Goal: Information Seeking & Learning: Learn about a topic

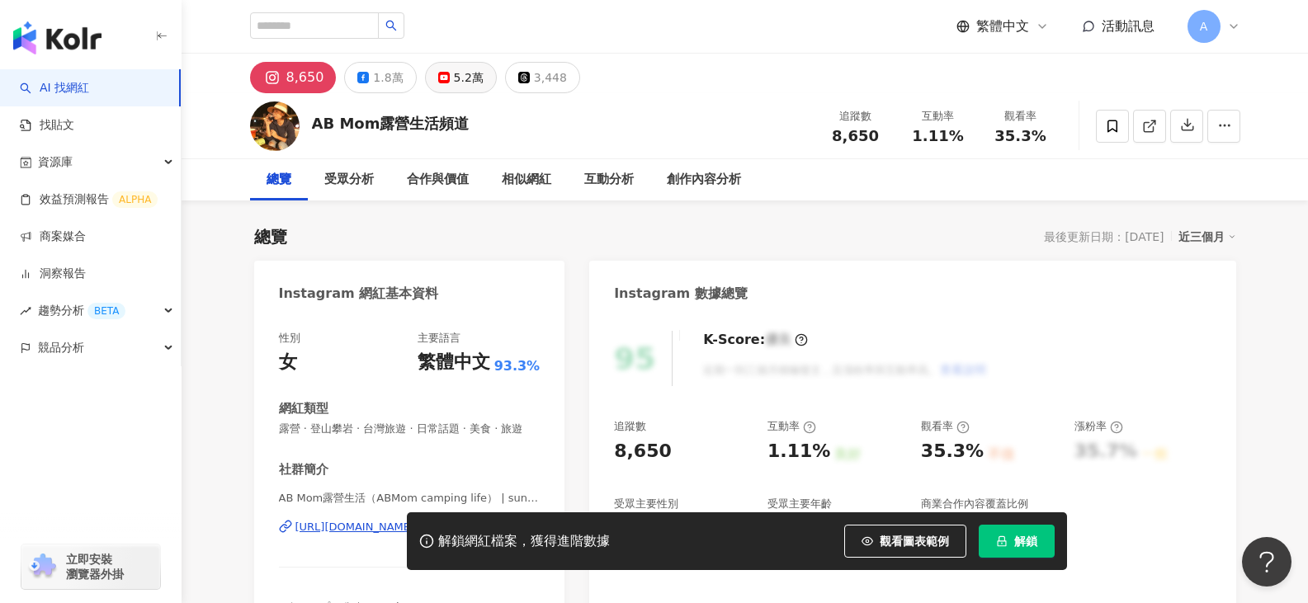
click at [439, 80] on rect at bounding box center [444, 77] width 10 height 7
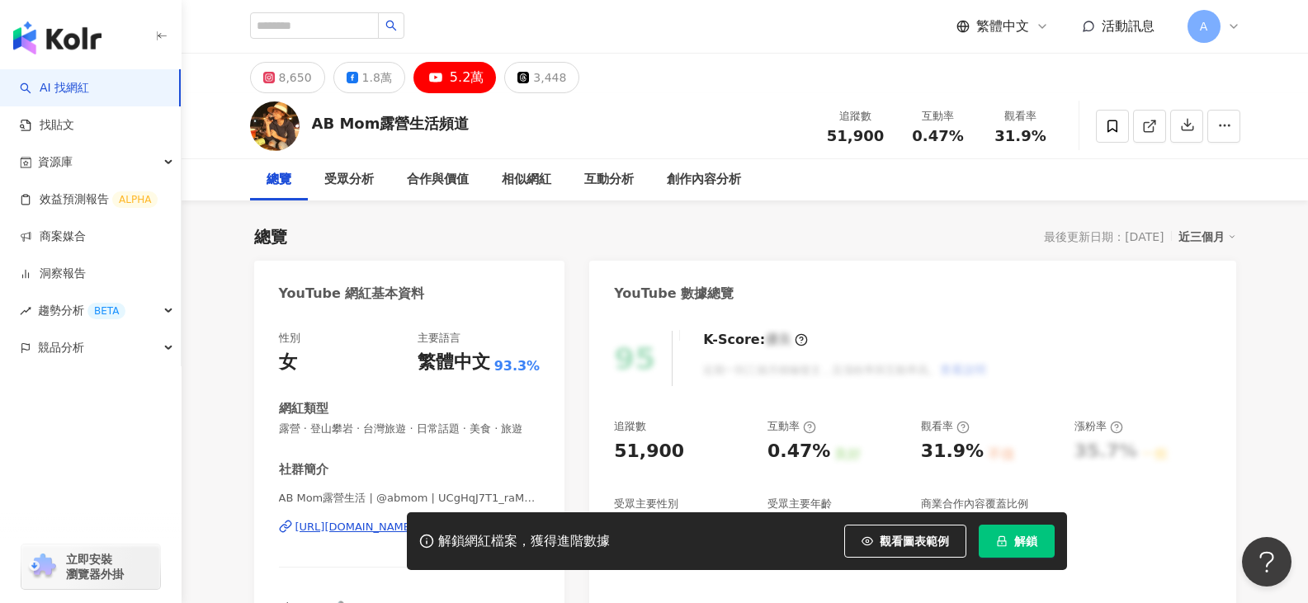
click at [442, 55] on div "8,650 1.8萬 5.2萬 3,448" at bounding box center [745, 74] width 1056 height 40
click at [426, 83] on icon at bounding box center [436, 78] width 20 height 20
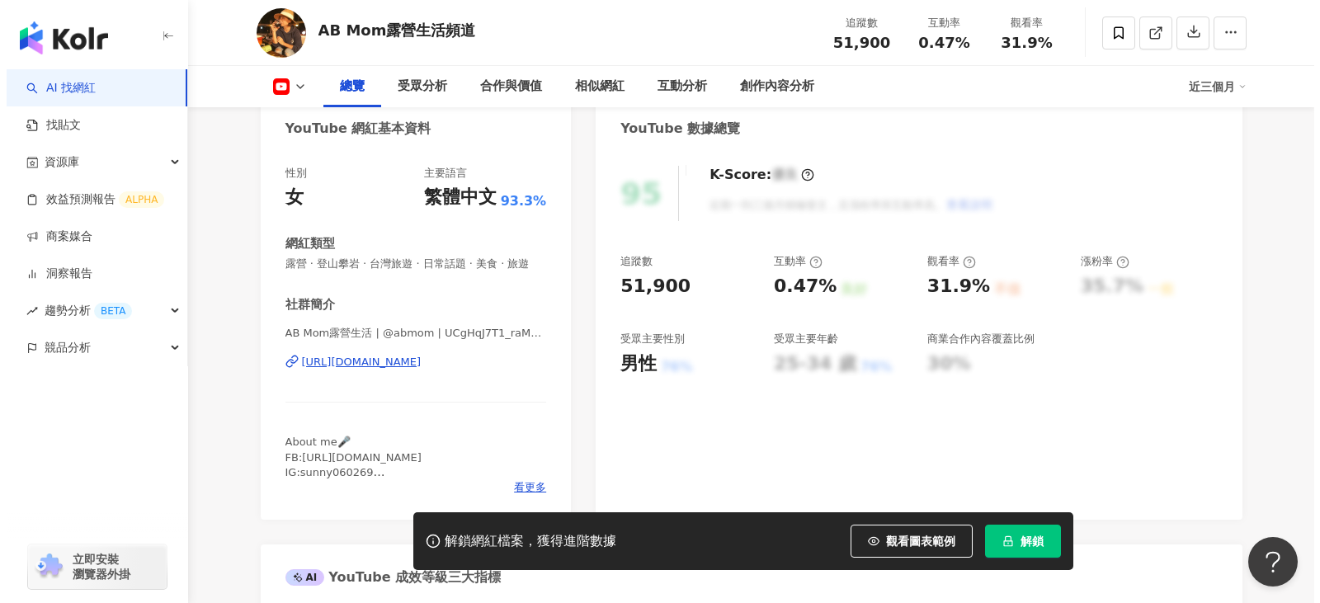
scroll to position [330, 0]
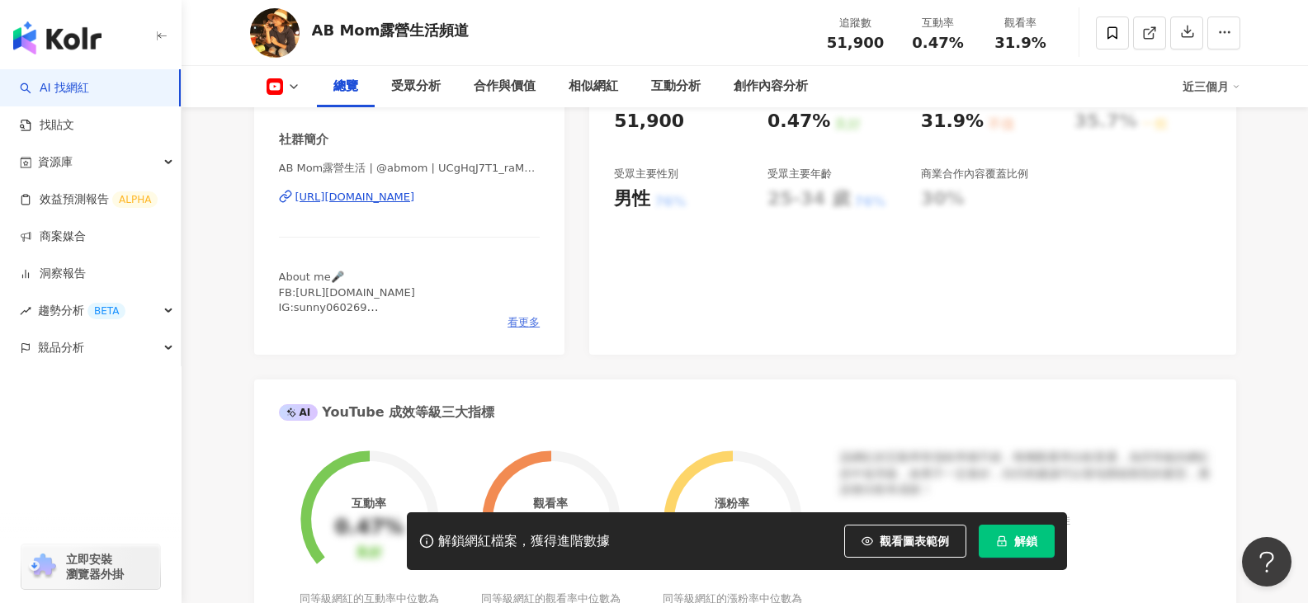
click at [515, 330] on span "看更多" at bounding box center [524, 322] width 32 height 15
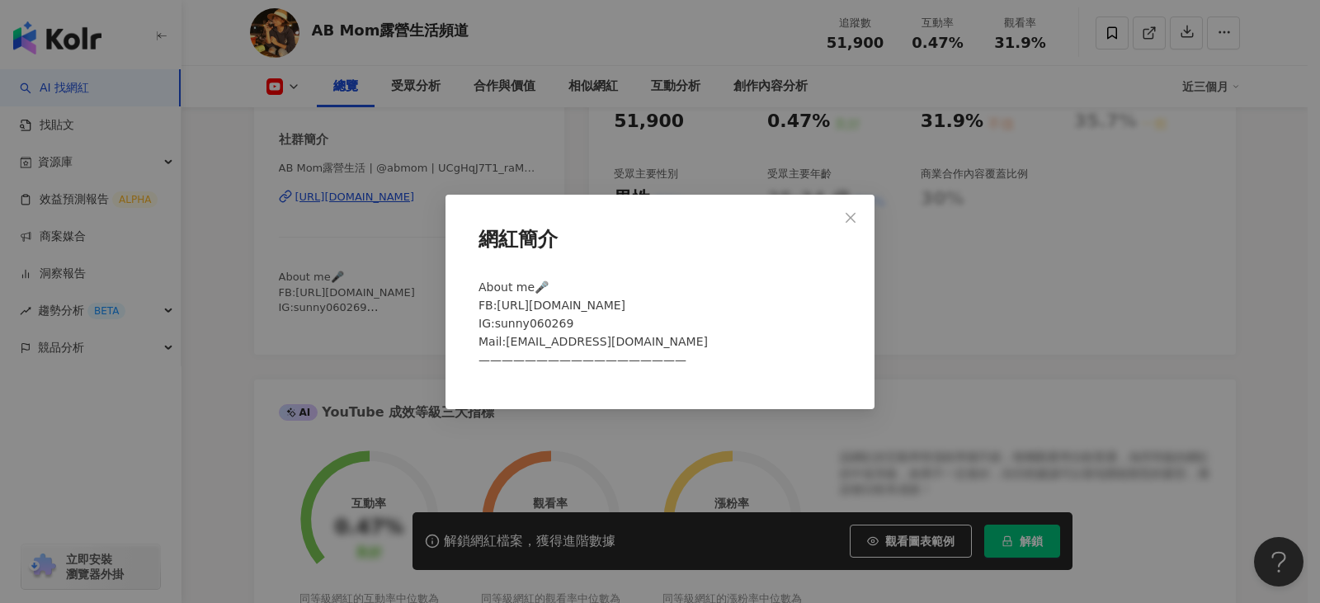
click at [301, 329] on div "網紅簡介 About me🎤 FB:[URL][DOMAIN_NAME] IG:sunny060269 Mail:[EMAIL_ADDRESS][DOMAIN…" at bounding box center [660, 301] width 1320 height 603
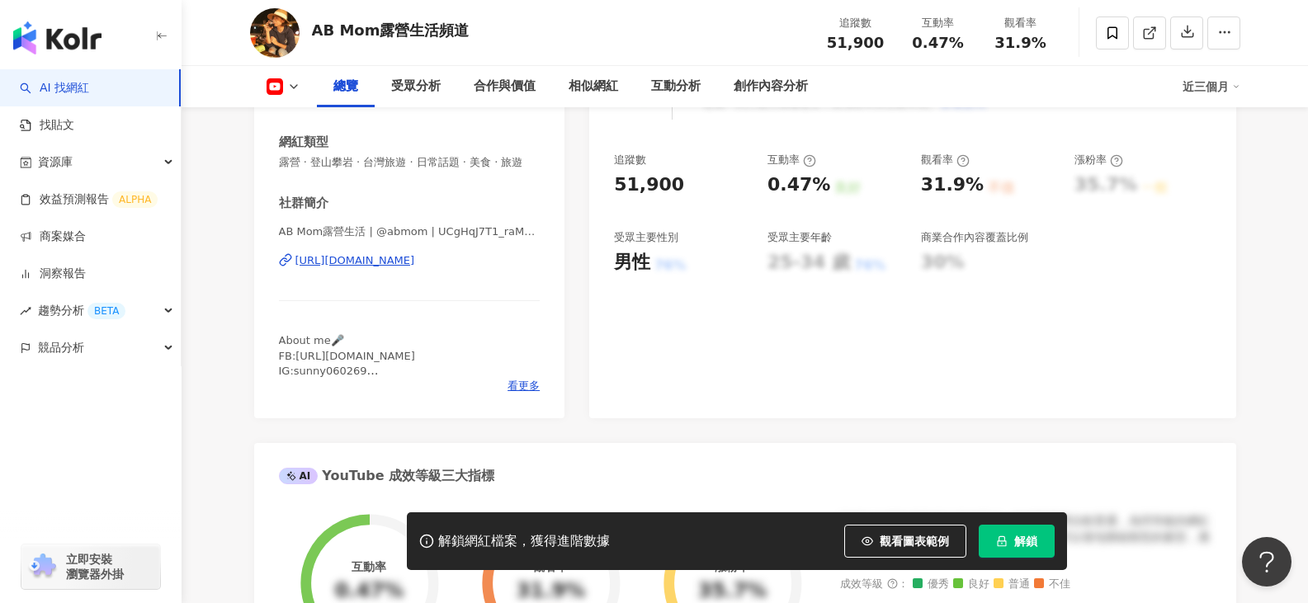
scroll to position [248, 0]
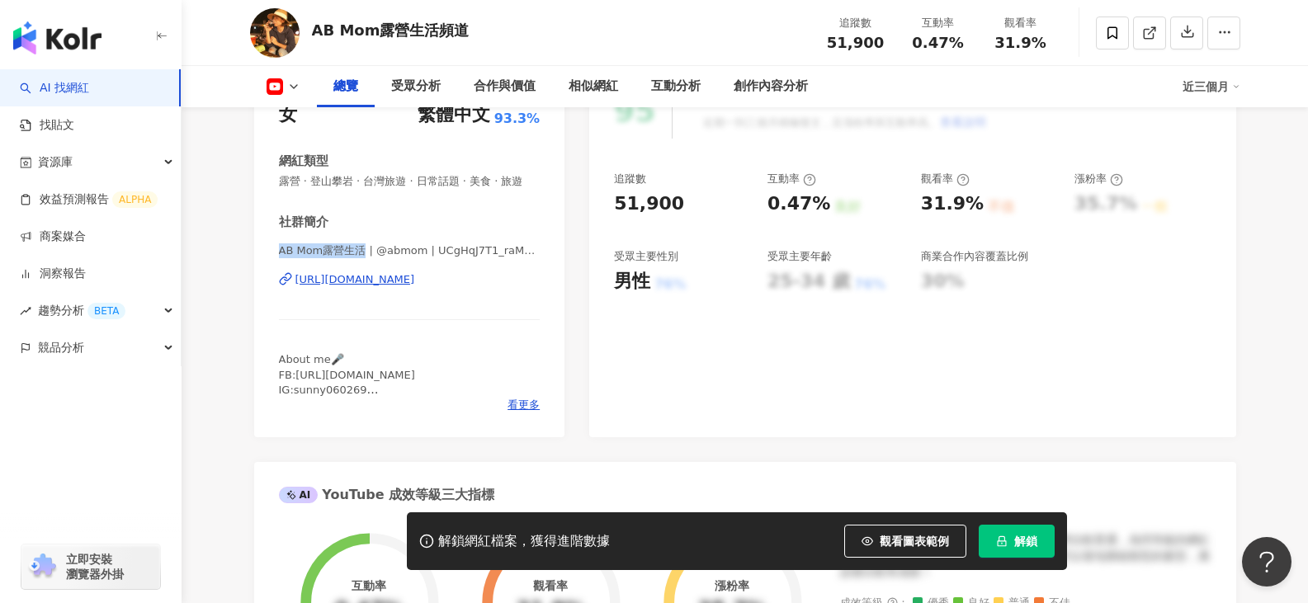
drag, startPoint x: 277, startPoint y: 268, endPoint x: 361, endPoint y: 267, distance: 84.2
click at [361, 267] on div "性別 女 主要語言 繁體中文 93.3% 網紅類型 露營 · 登山攀岩 · 台灣旅遊 · 日常話題 · 美食 · 旅遊 社群簡介 AB Mom露營生活 | @…" at bounding box center [409, 252] width 311 height 371
copy span "AB Mom露營生活"
